Goal: Task Accomplishment & Management: Use online tool/utility

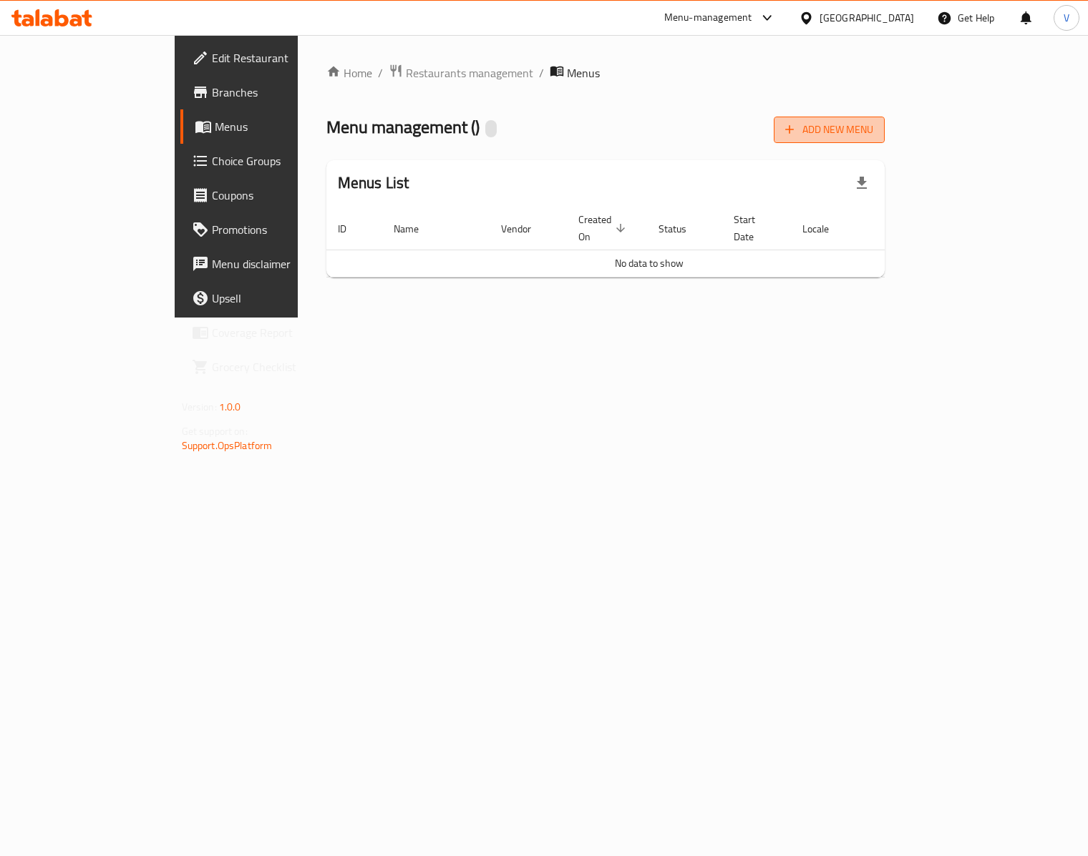
click at [873, 133] on span "Add New Menu" at bounding box center [829, 130] width 88 height 18
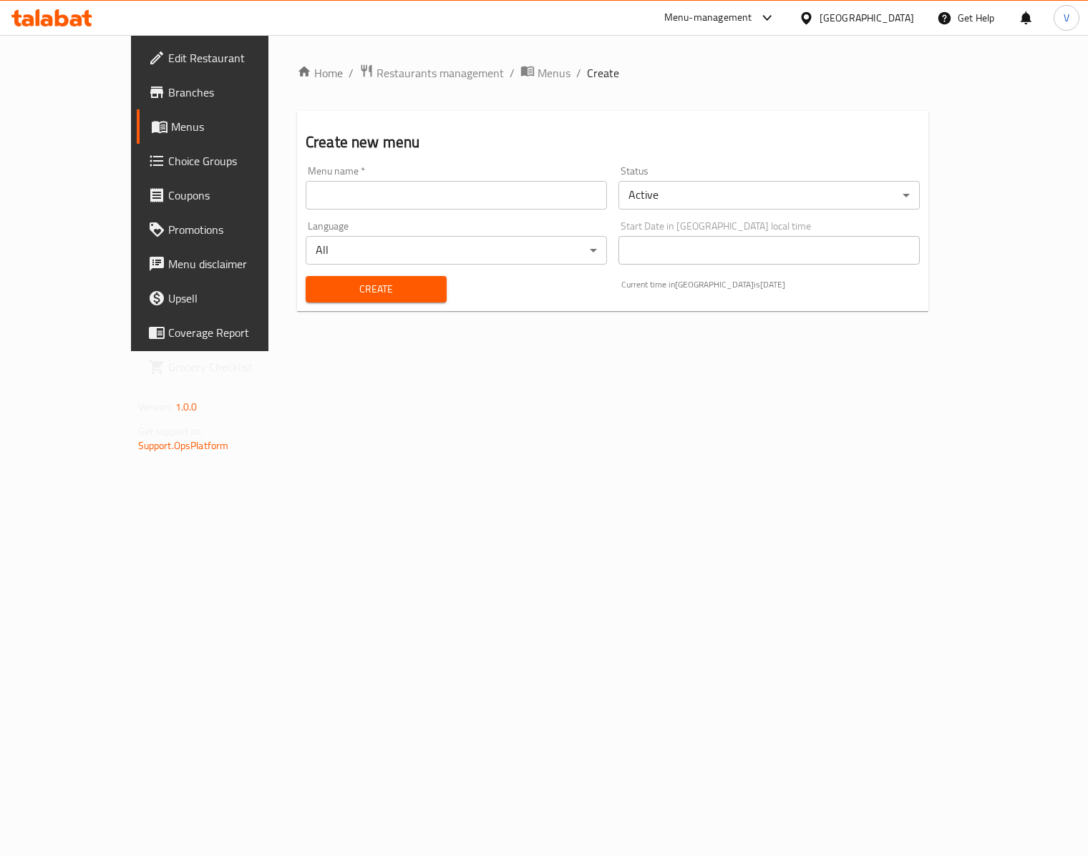
click at [341, 202] on input "text" at bounding box center [456, 195] width 301 height 29
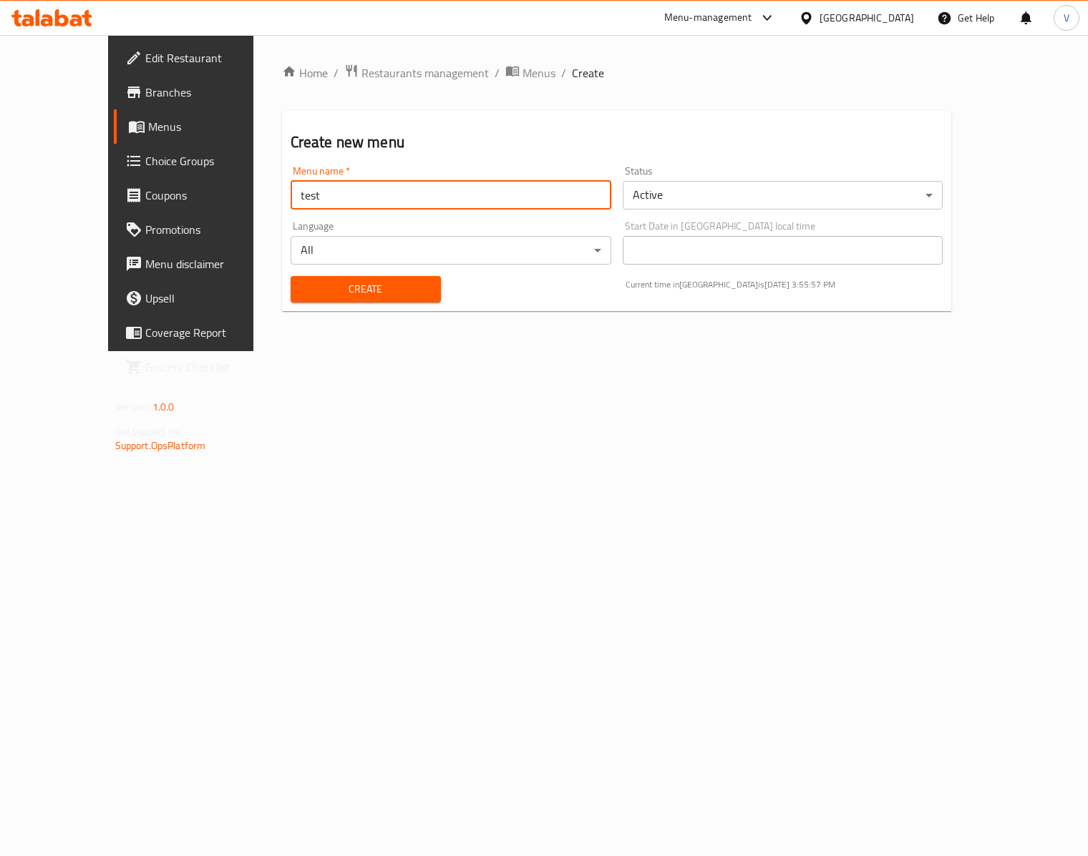
type input "test"
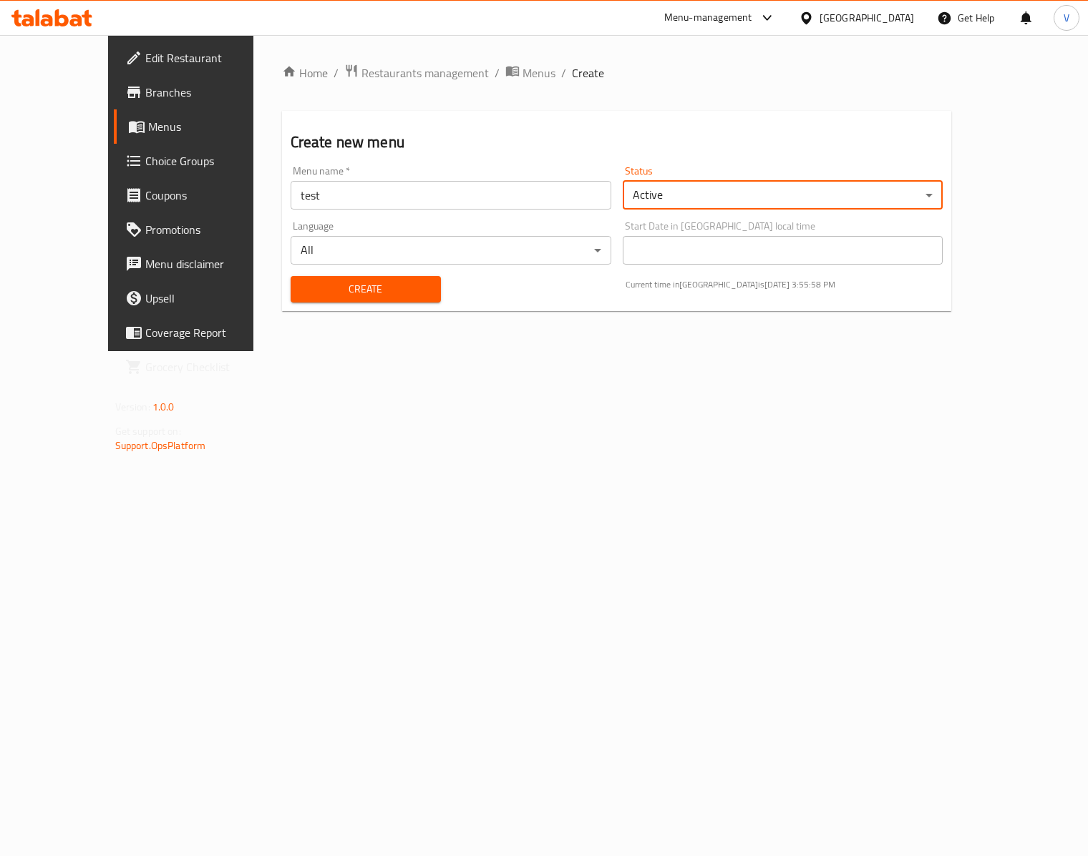
click at [336, 288] on span "Create" at bounding box center [365, 289] width 127 height 18
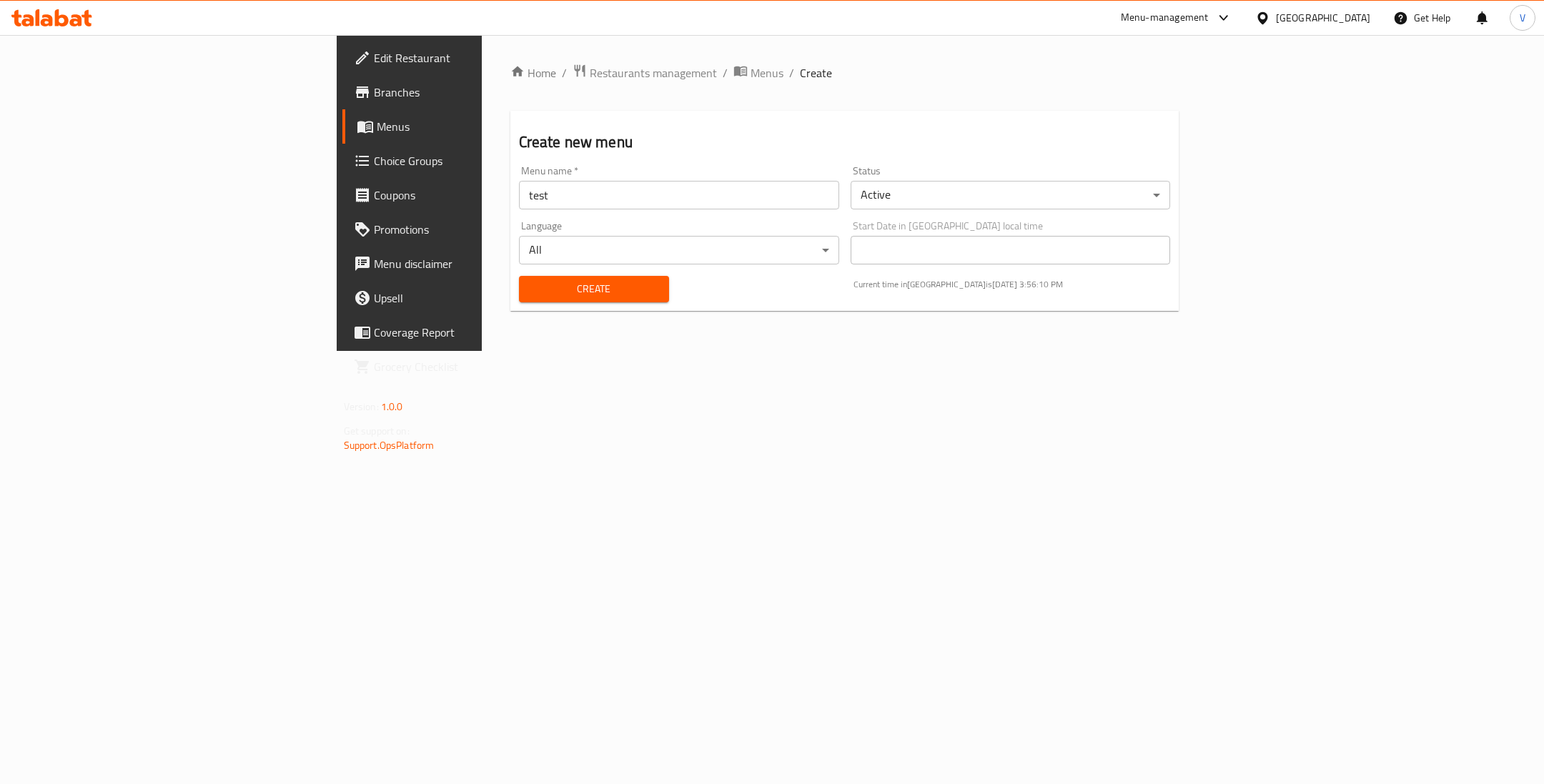
click at [539, 290] on span "Create" at bounding box center [594, 289] width 127 height 18
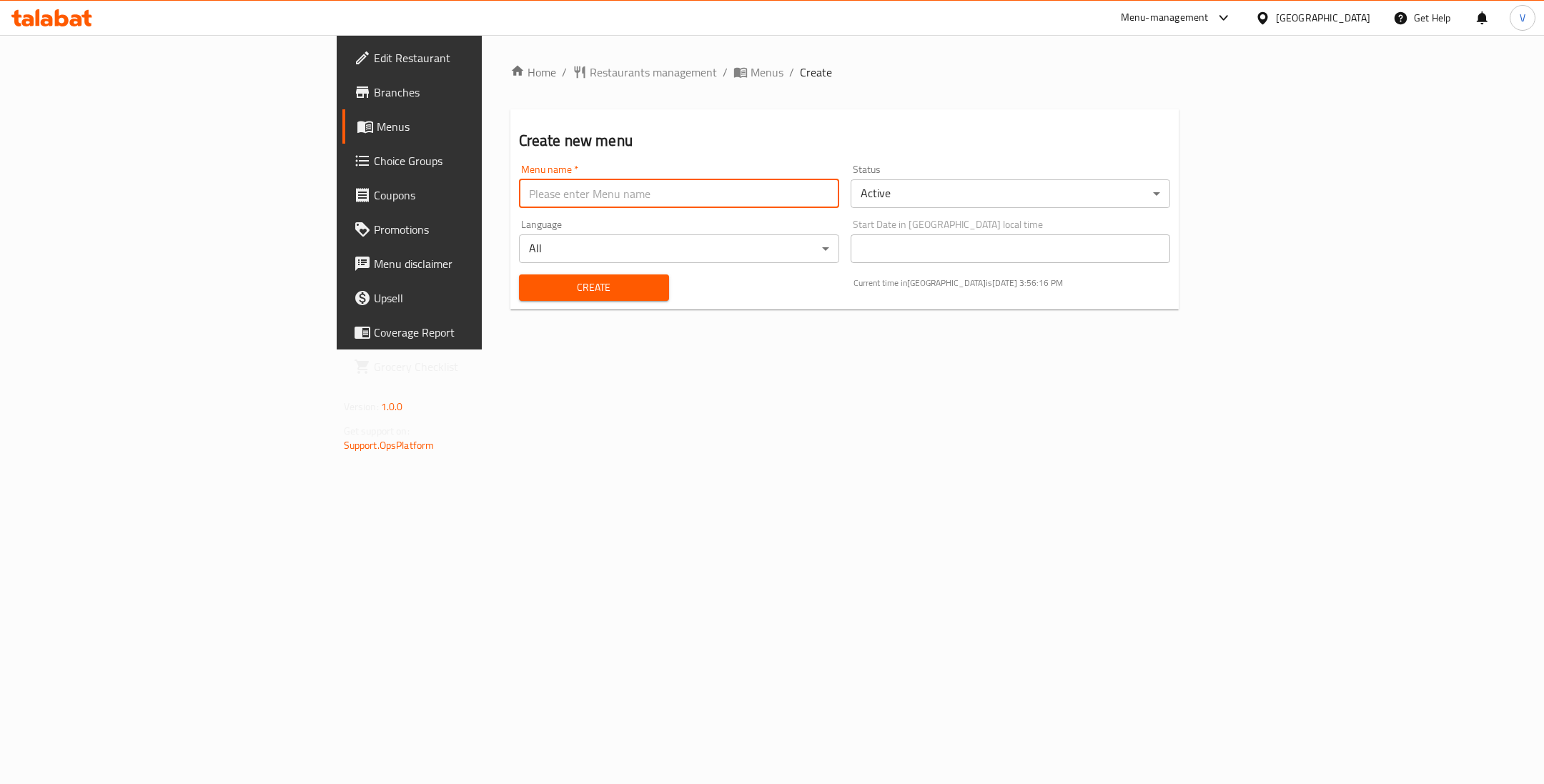
click at [519, 192] on input "text" at bounding box center [679, 194] width 321 height 29
type input "test"
click at [531, 292] on span "Create" at bounding box center [594, 288] width 127 height 18
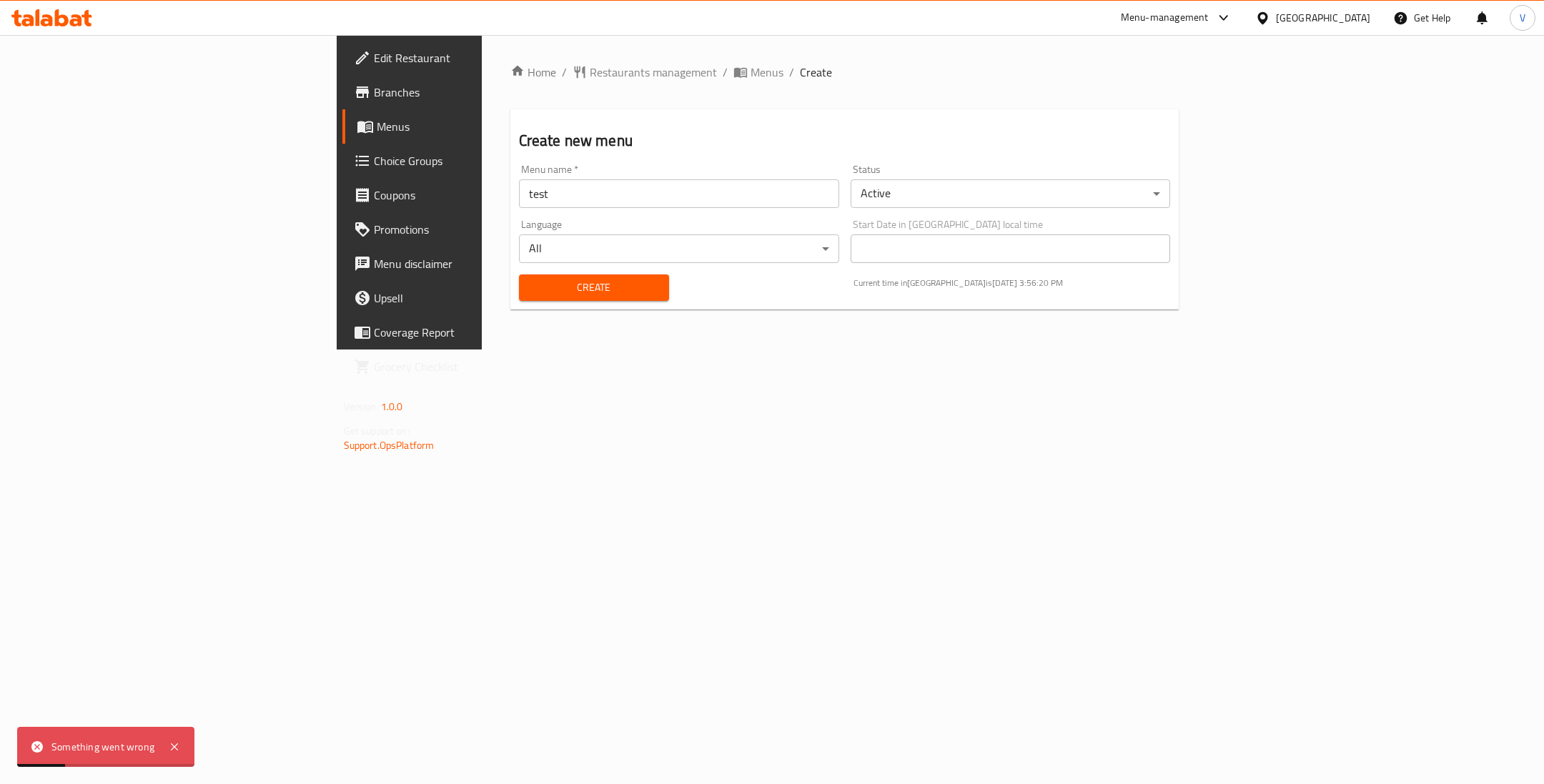
click at [543, 86] on div "Home / Restaurants management / Menus / Create Create new menu Menu name   * te…" at bounding box center [845, 193] width 670 height 258
click at [751, 73] on span "Menus" at bounding box center [767, 72] width 33 height 17
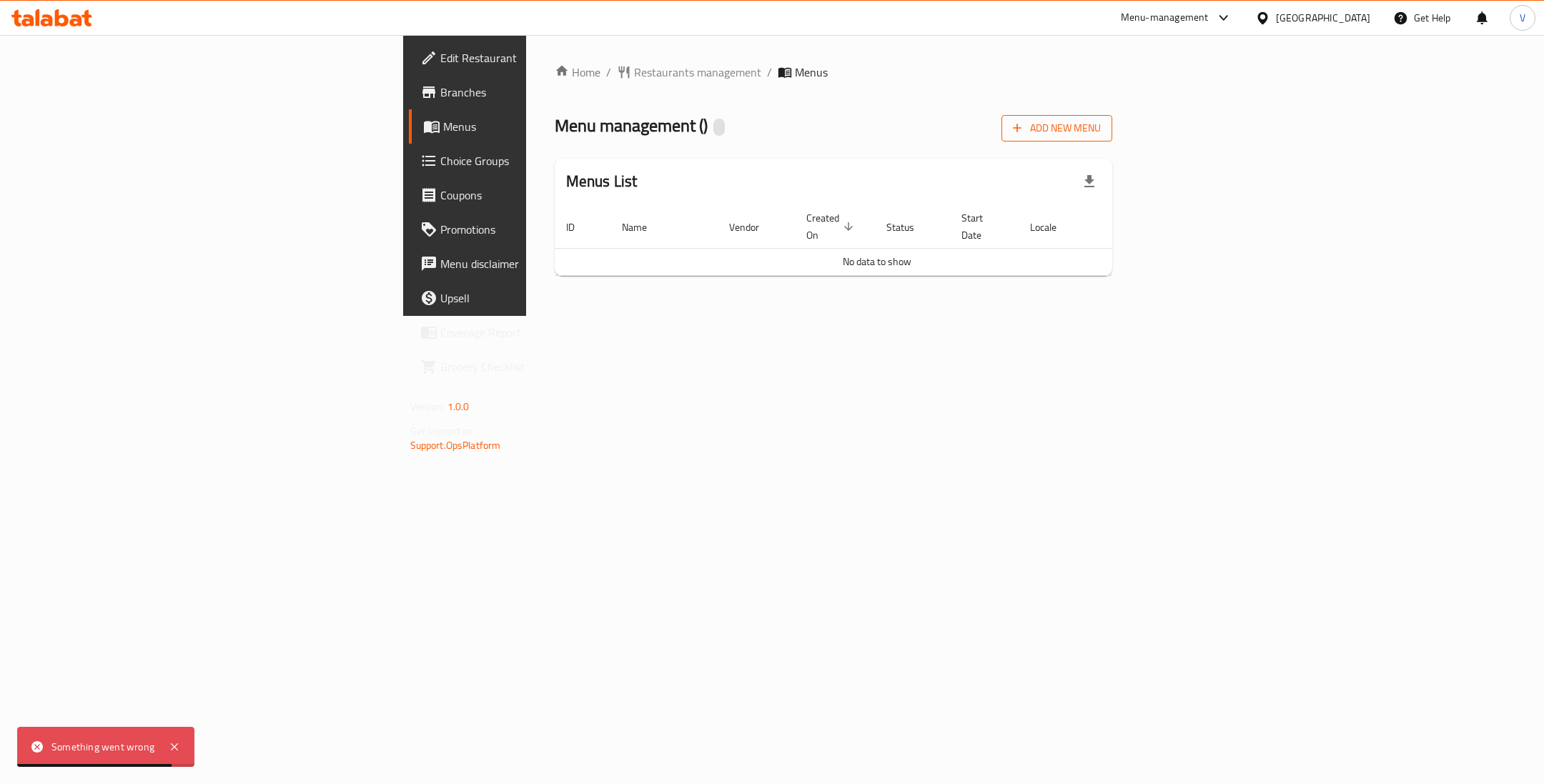
click at [1101, 135] on span "Add New Menu" at bounding box center [1057, 128] width 88 height 18
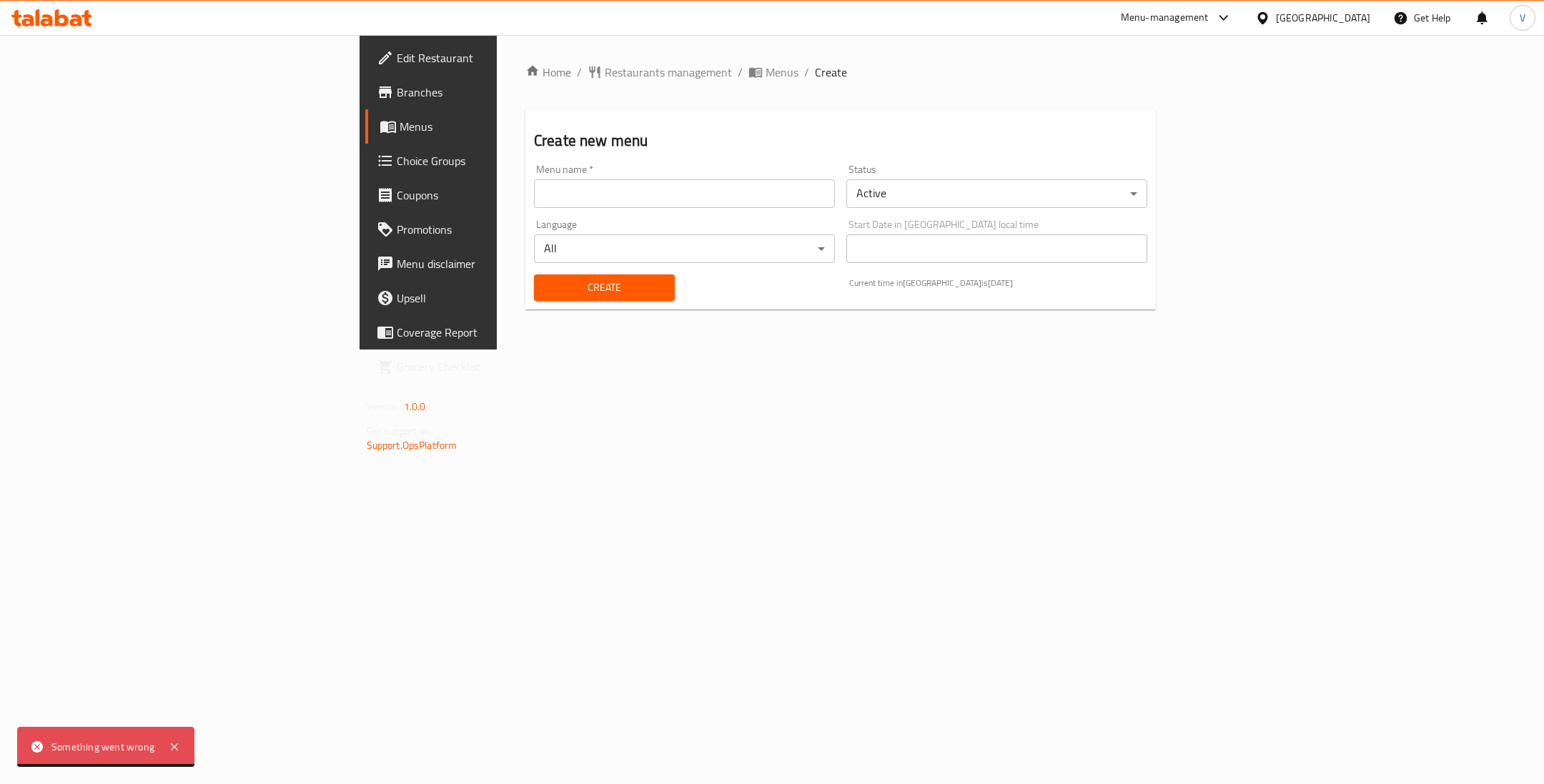
click at [534, 200] on input "text" at bounding box center [684, 194] width 301 height 29
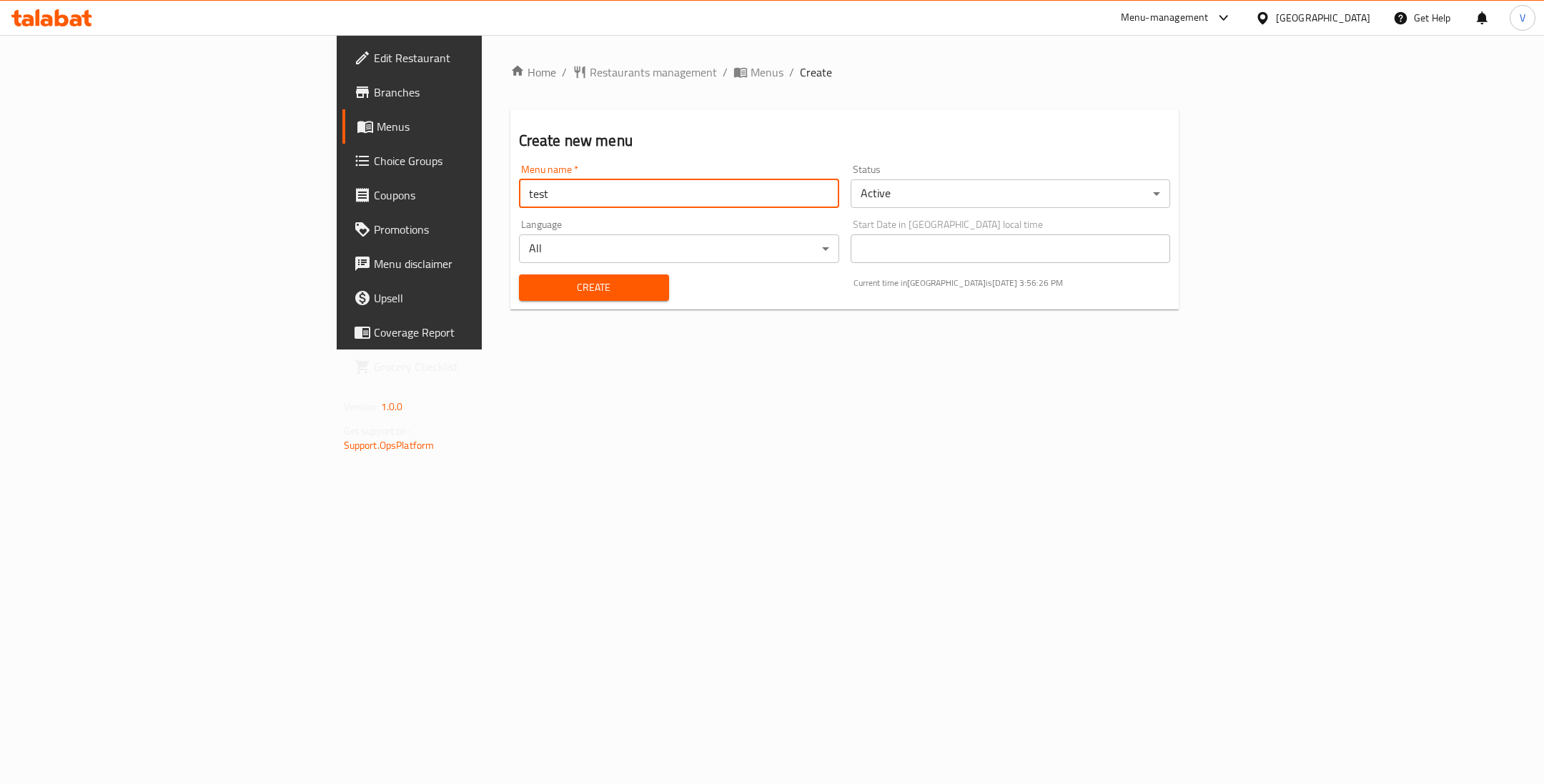
type input "TEst"
click at [531, 295] on span "Create" at bounding box center [594, 288] width 127 height 18
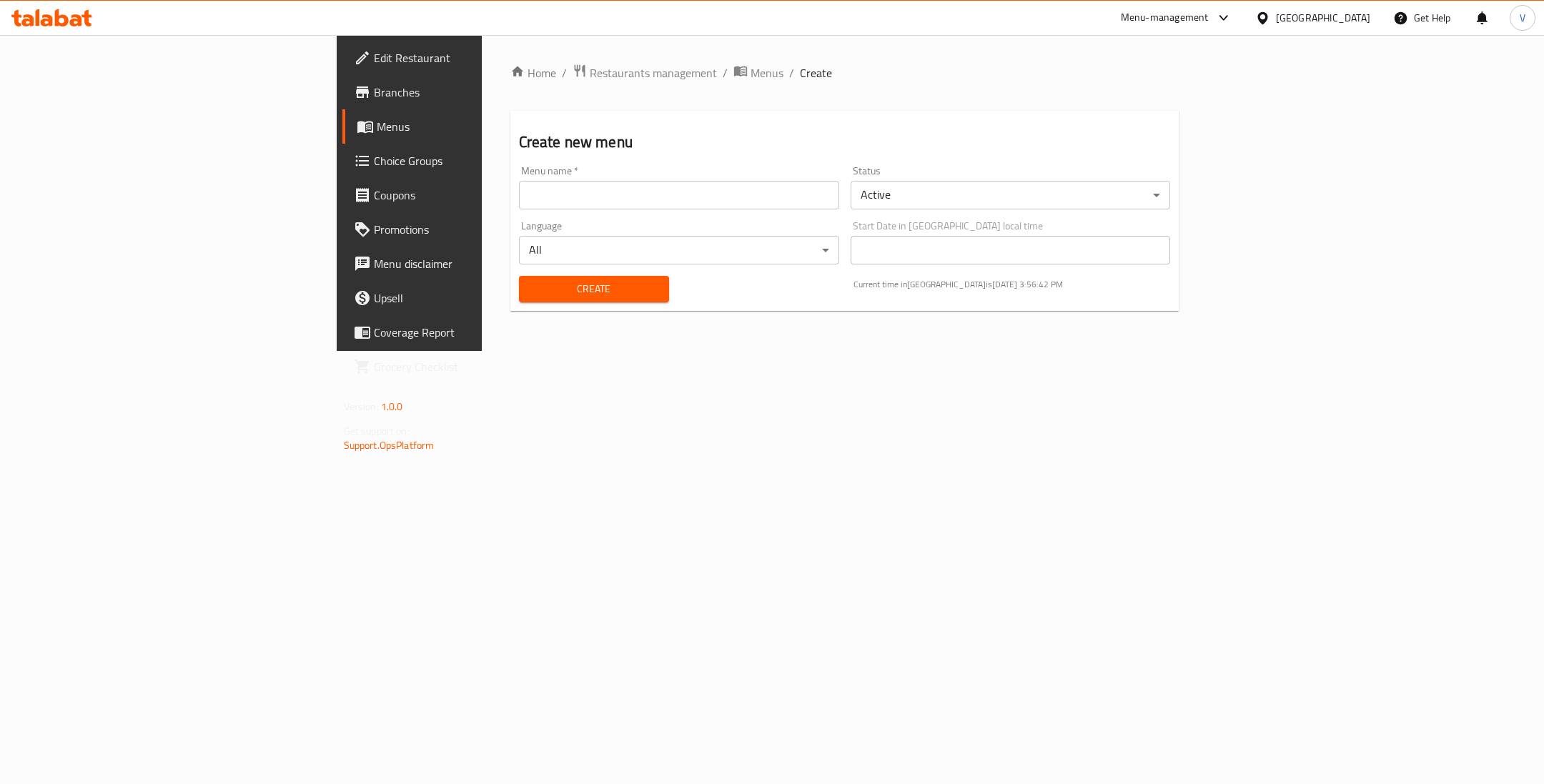
click at [519, 195] on input "text" at bounding box center [679, 195] width 321 height 29
type input "test"
click at [511, 303] on div "Create" at bounding box center [594, 290] width 167 height 44
click at [531, 298] on span "Create" at bounding box center [594, 289] width 127 height 18
click at [751, 74] on span "Menus" at bounding box center [767, 72] width 33 height 17
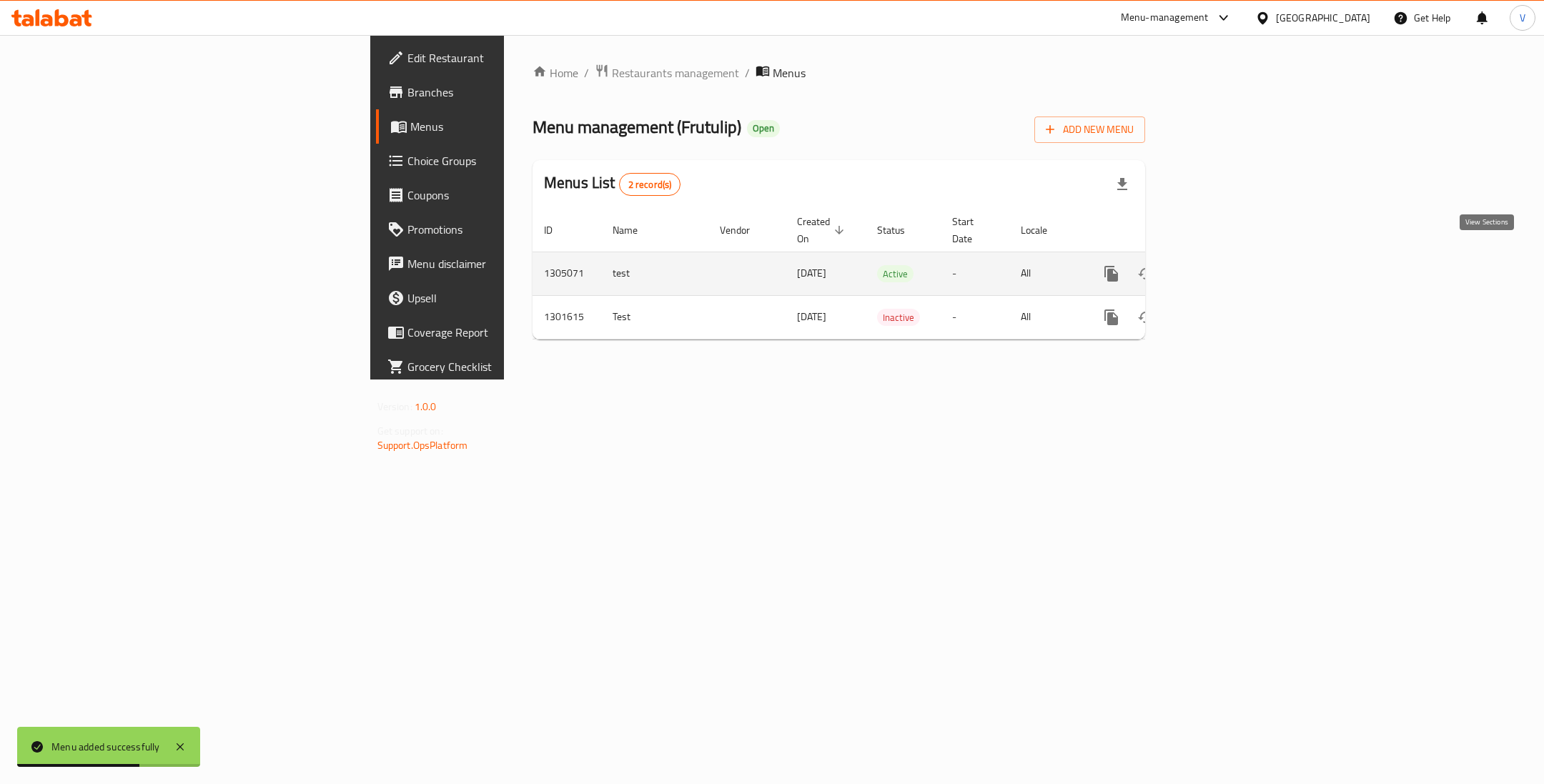
click at [1221, 268] on icon "enhanced table" at bounding box center [1214, 274] width 13 height 13
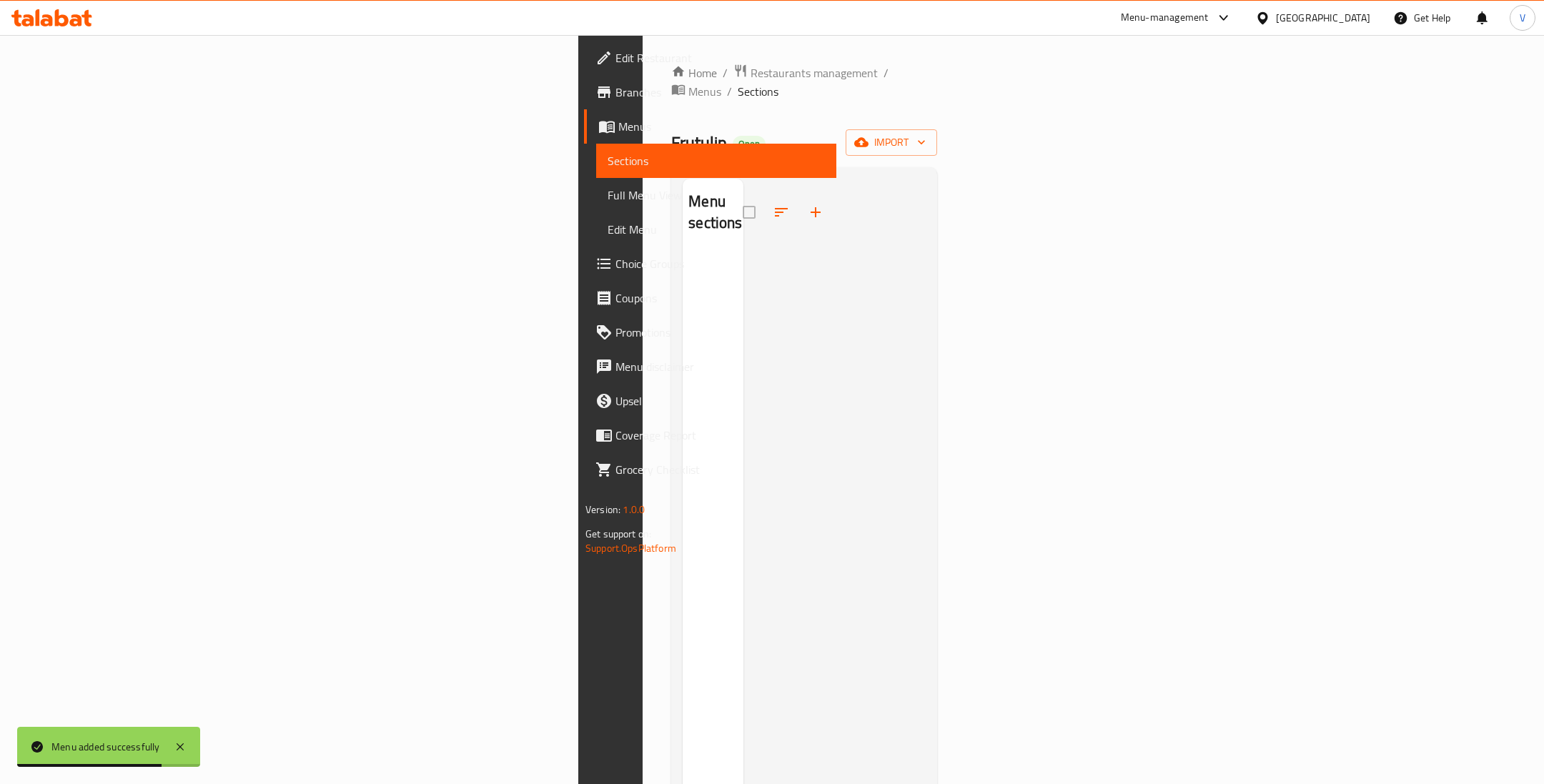
click at [807, 204] on icon "button" at bounding box center [815, 212] width 17 height 17
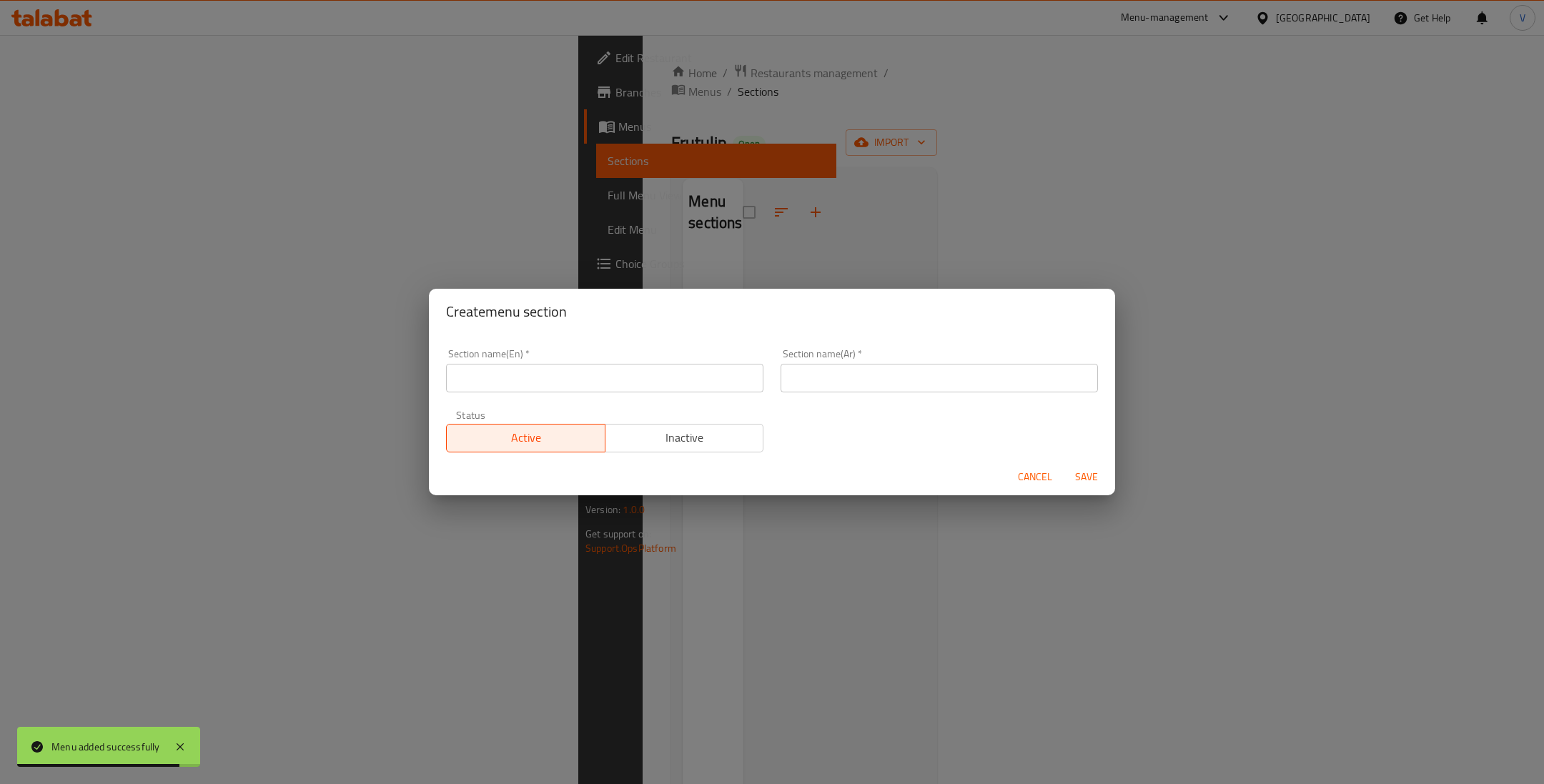
click at [486, 376] on input "text" at bounding box center [605, 378] width 318 height 29
type input "test"
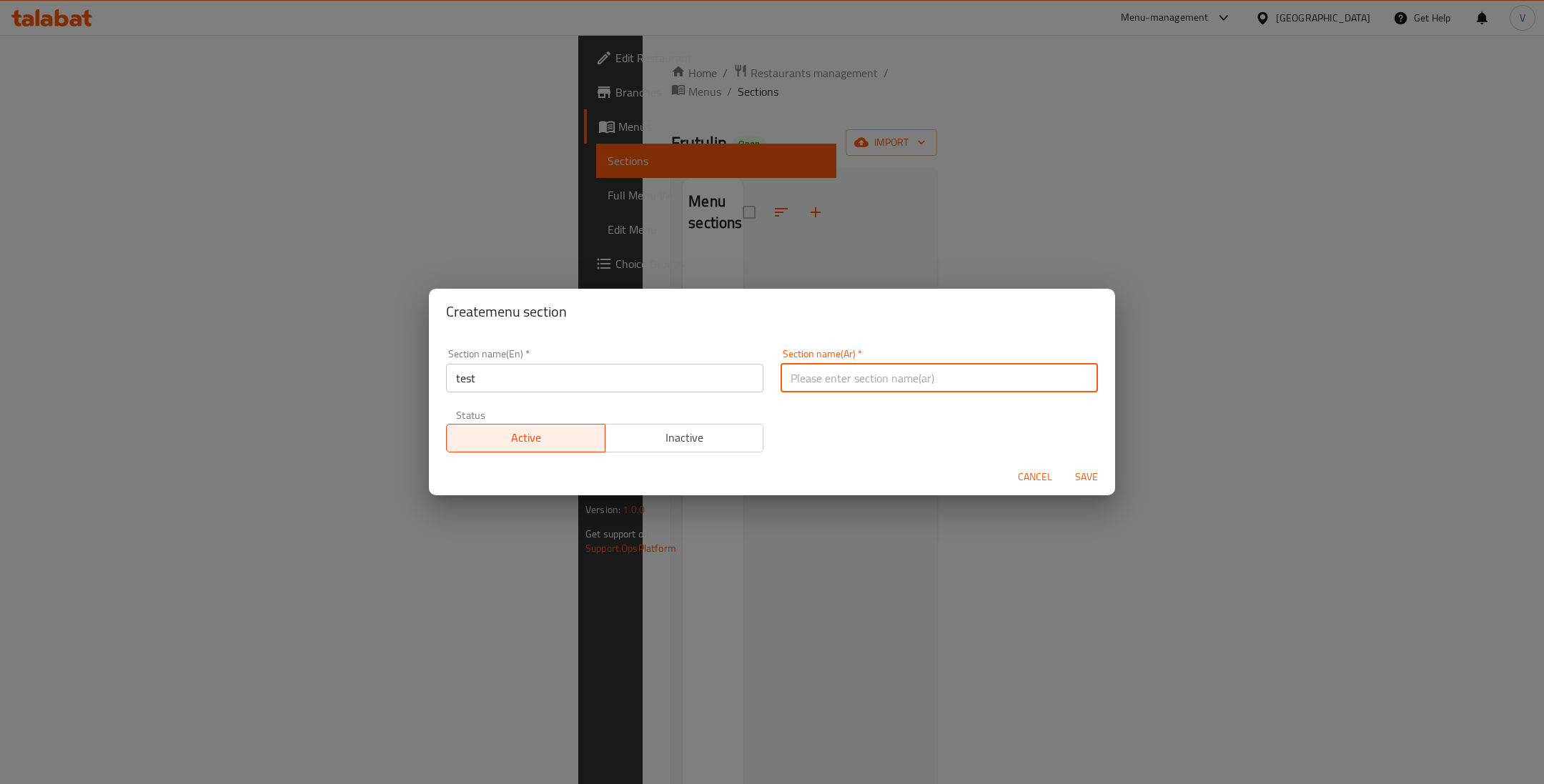
click at [848, 381] on input "text" at bounding box center [939, 378] width 318 height 29
type input "خصم حتى"
click at [527, 450] on button "Active" at bounding box center [526, 437] width 160 height 29
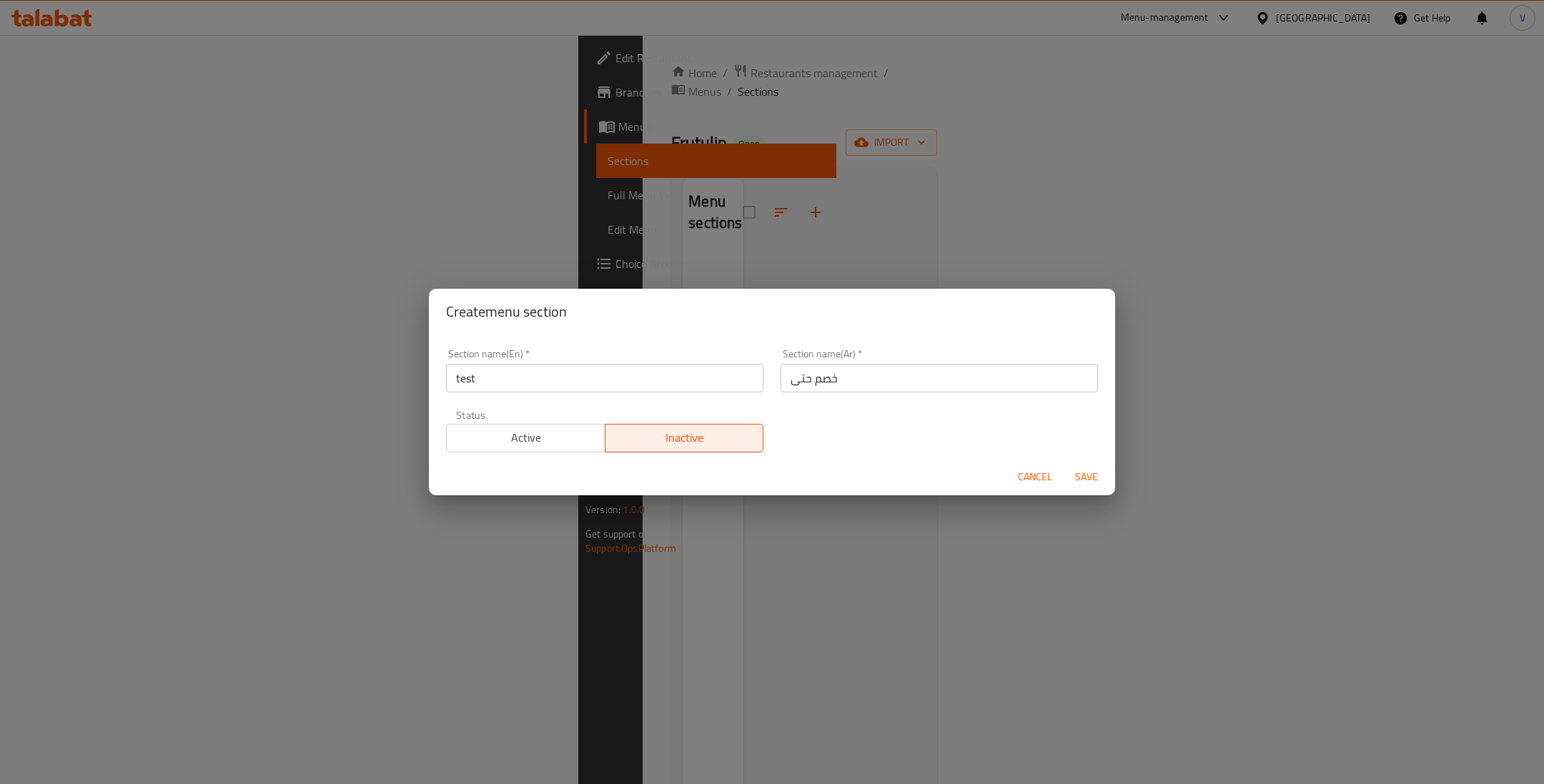
click at [1093, 475] on span "Save" at bounding box center [1086, 477] width 34 height 18
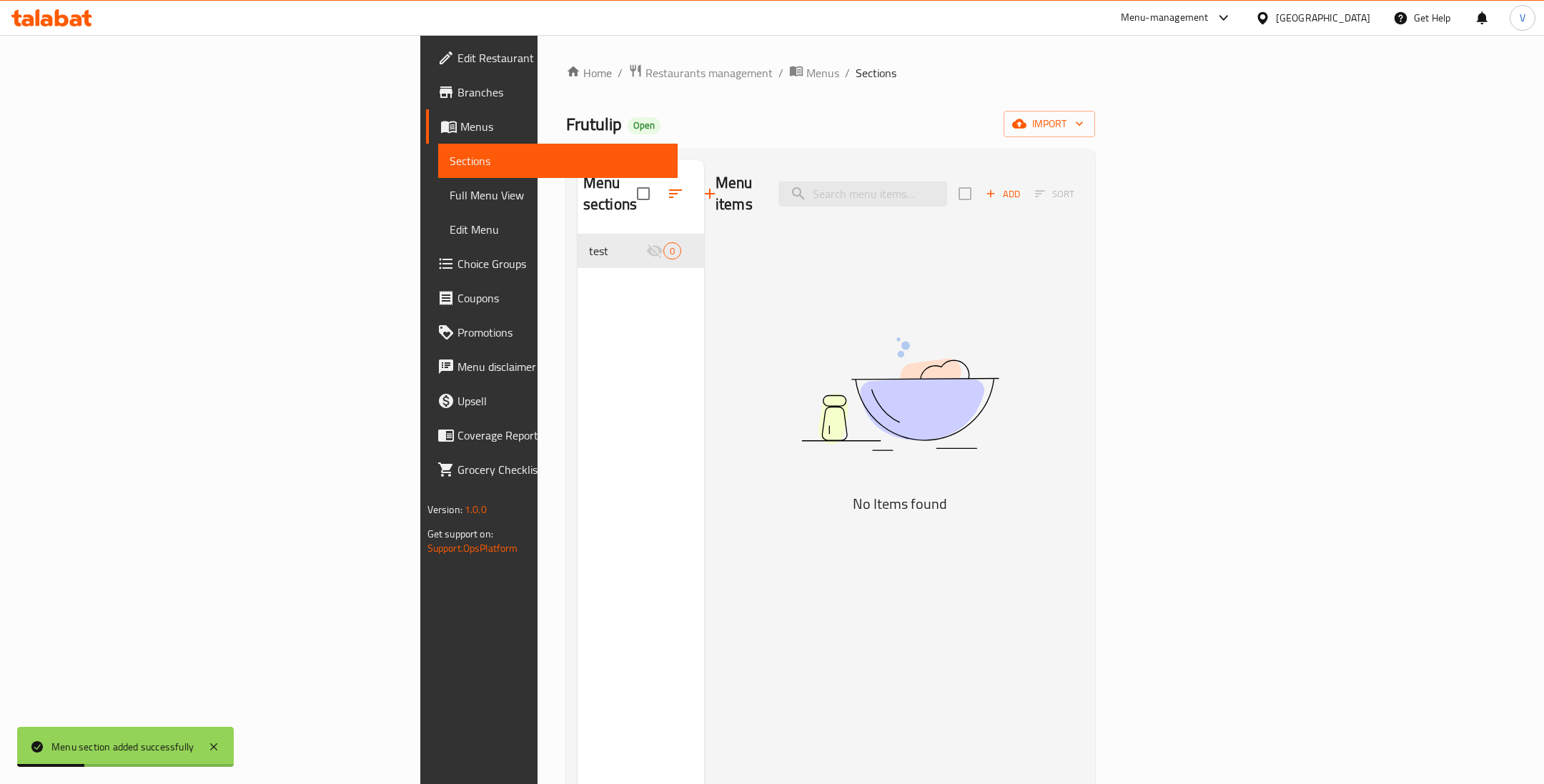
click at [578, 316] on div "Menu sections test 0" at bounding box center [641, 551] width 127 height 784
click at [1022, 186] on span "Add" at bounding box center [1003, 194] width 39 height 16
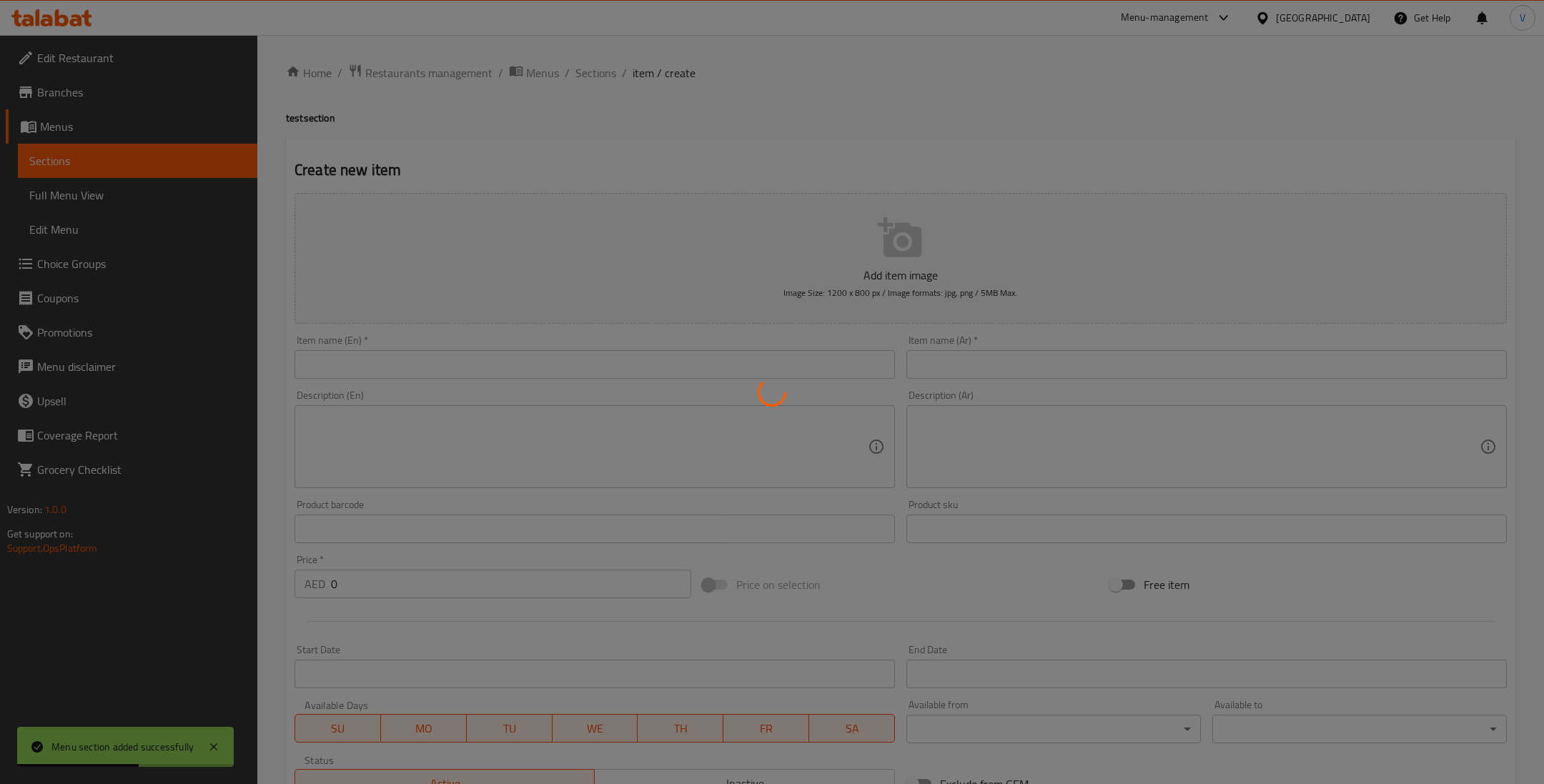
click at [568, 376] on div at bounding box center [772, 392] width 1544 height 784
click at [556, 366] on div at bounding box center [772, 392] width 1544 height 784
click at [540, 356] on div at bounding box center [772, 392] width 1544 height 784
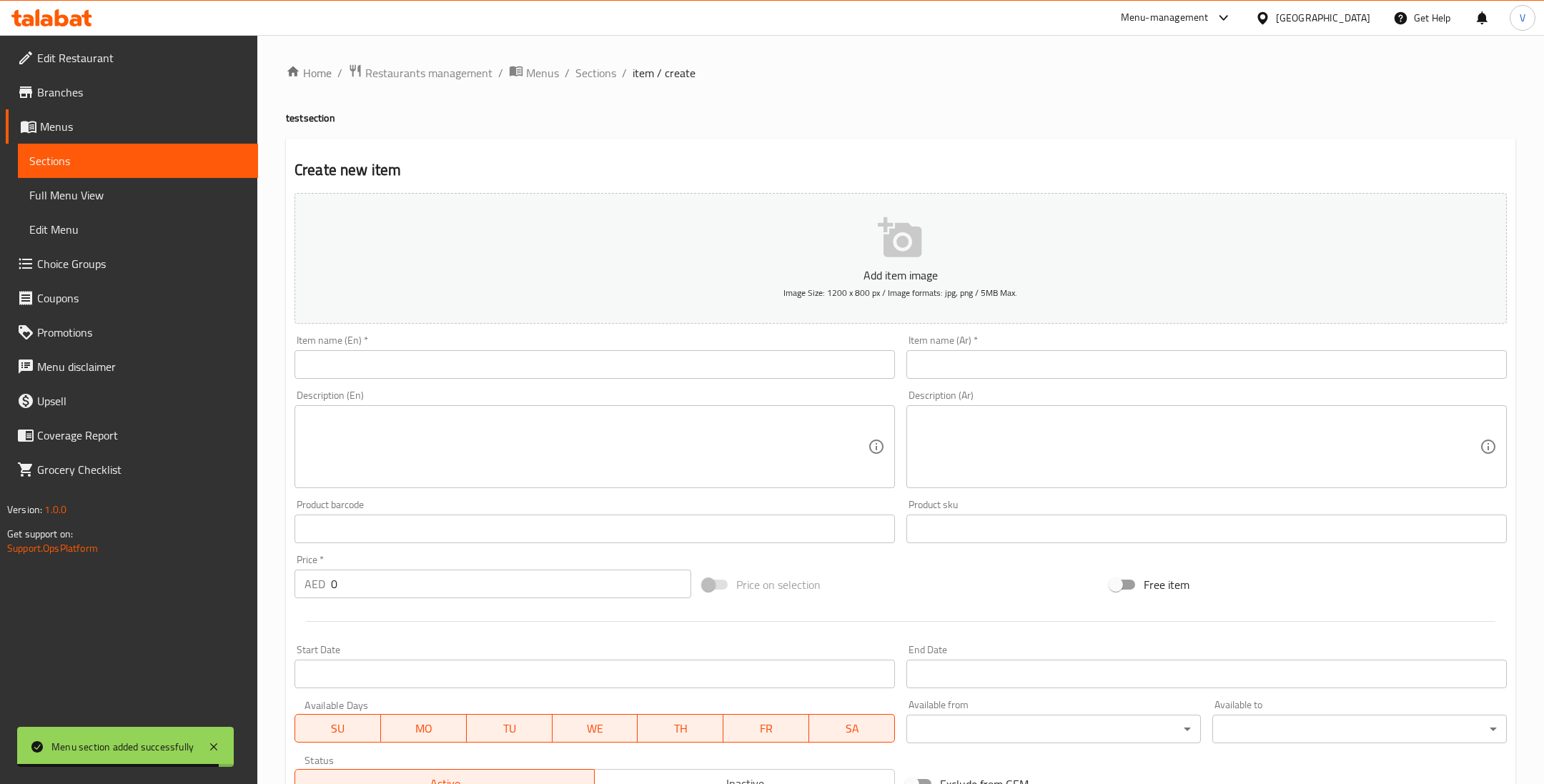
click at [540, 356] on input "text" at bounding box center [595, 365] width 601 height 29
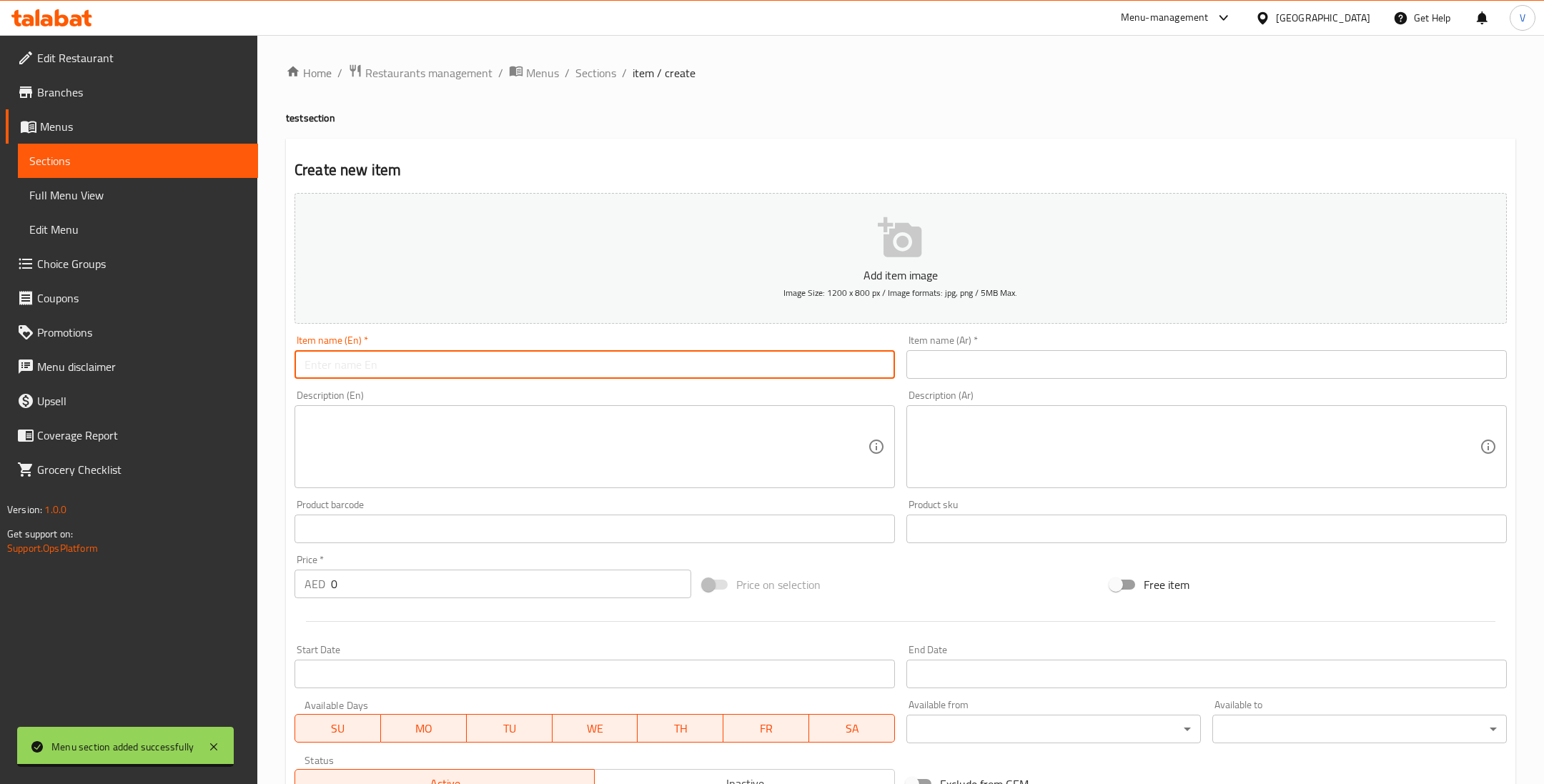
type input "test"
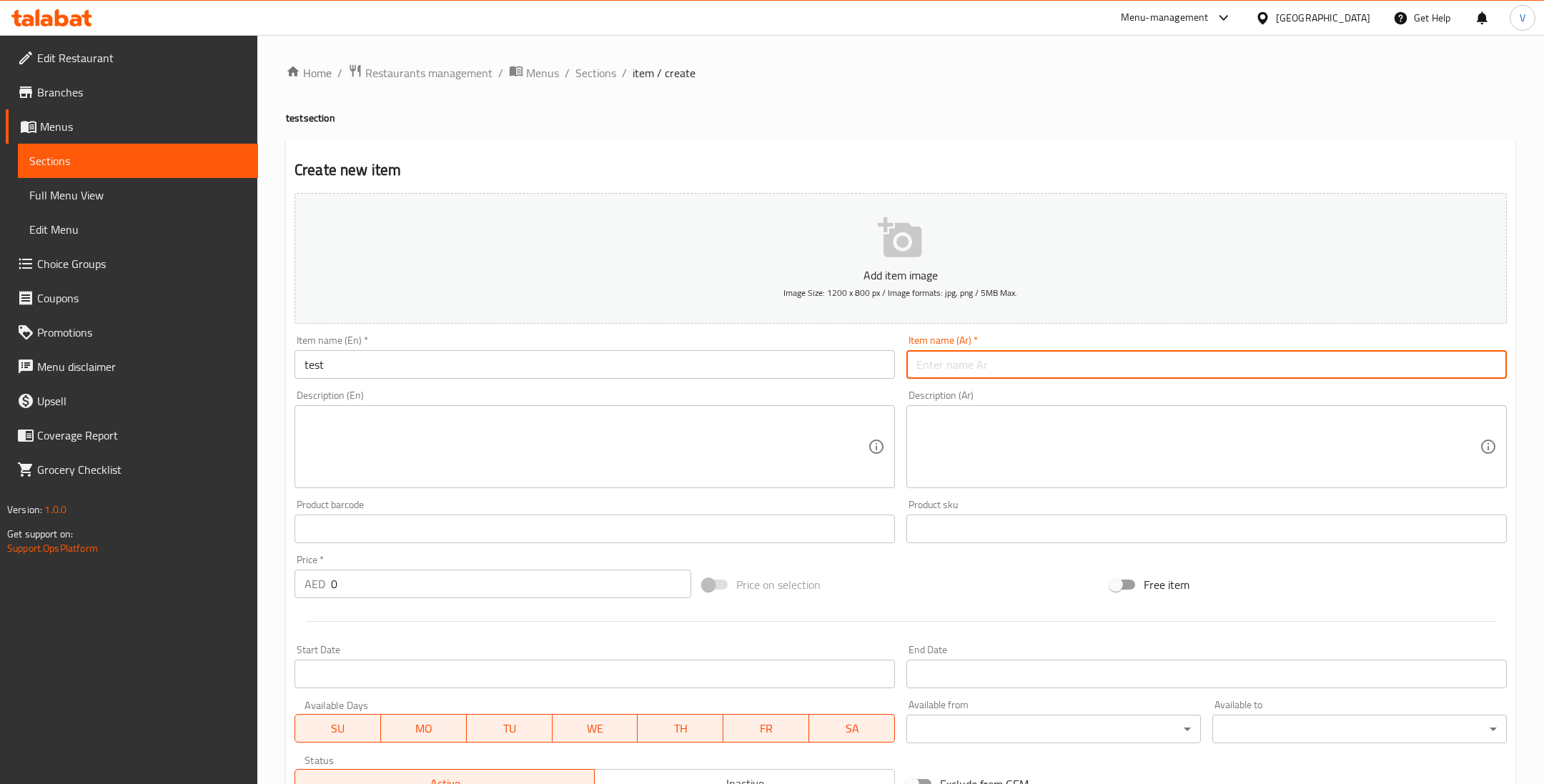
click at [945, 366] on input "text" at bounding box center [1206, 365] width 601 height 29
type input "امتحان"
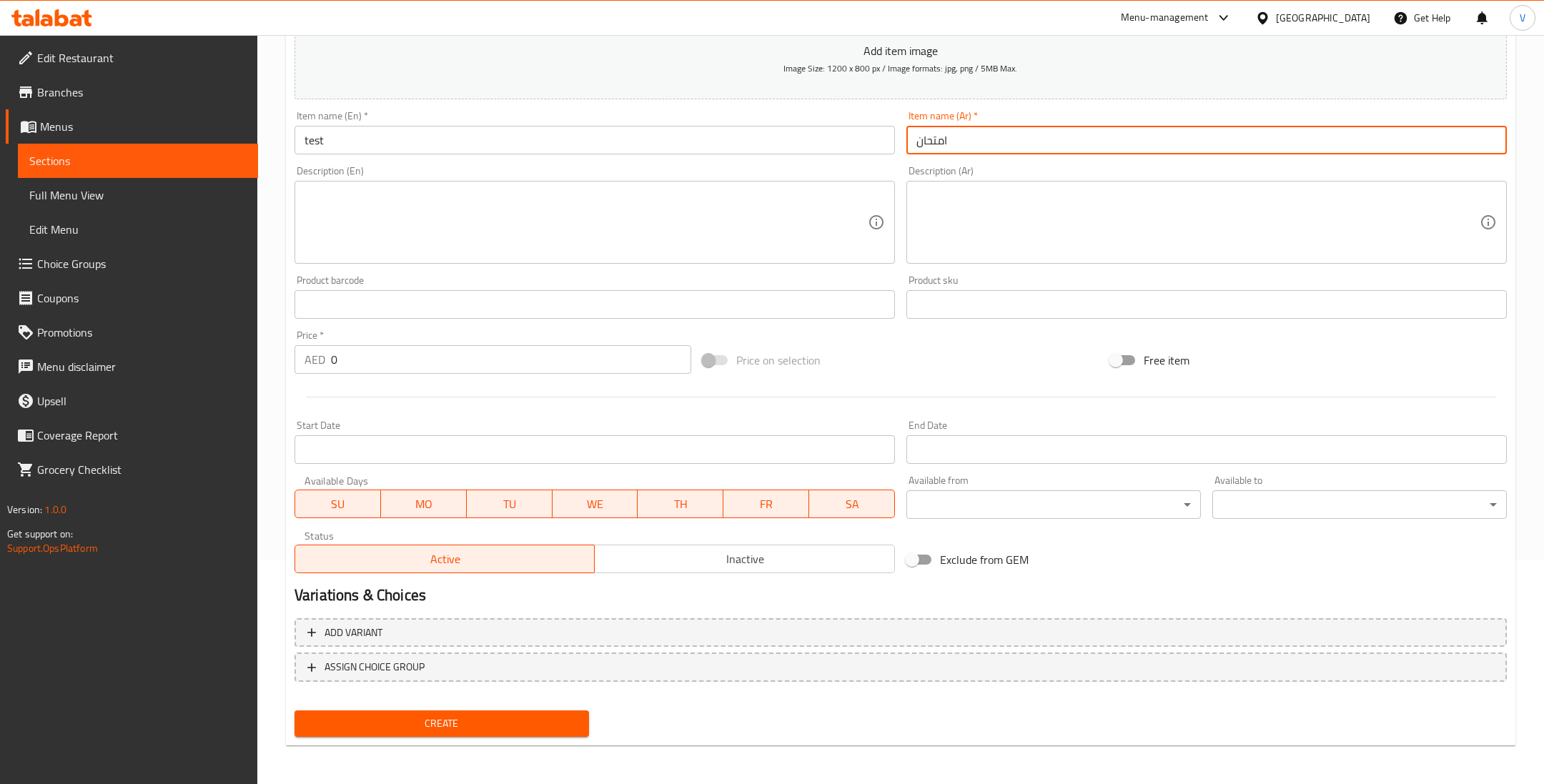
click at [462, 710] on button "Create" at bounding box center [442, 723] width 295 height 26
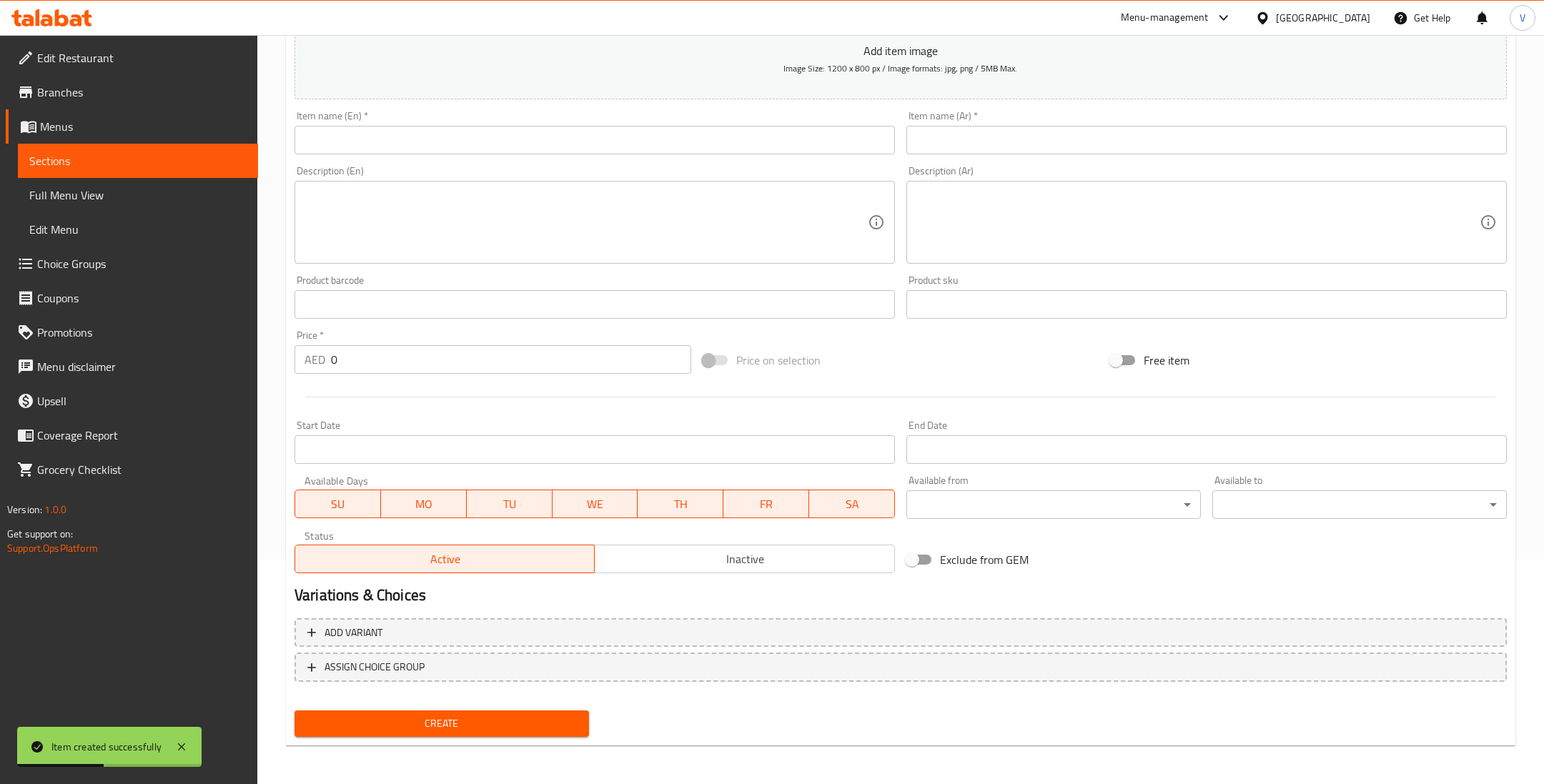
scroll to position [0, 0]
